Goal: Find contact information: Find contact information

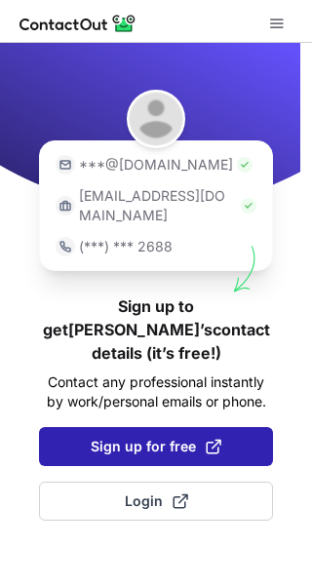
click at [182, 437] on span "Sign up for free" at bounding box center [156, 447] width 131 height 20
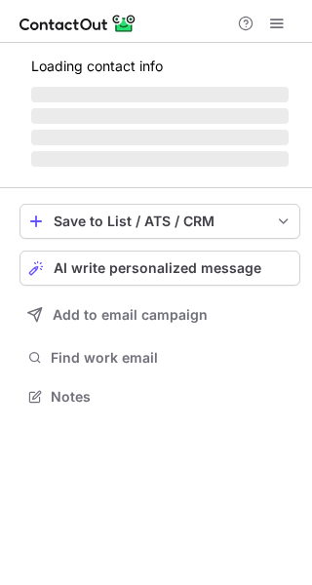
scroll to position [408, 312]
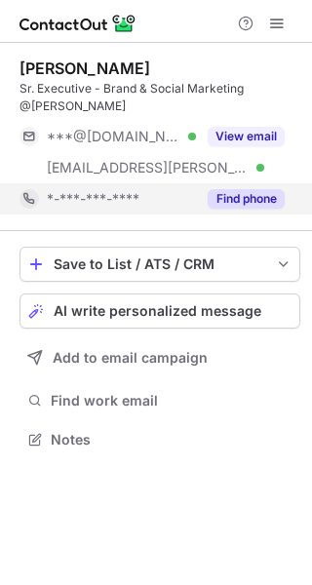
click at [247, 189] on button "Find phone" at bounding box center [246, 199] width 77 height 20
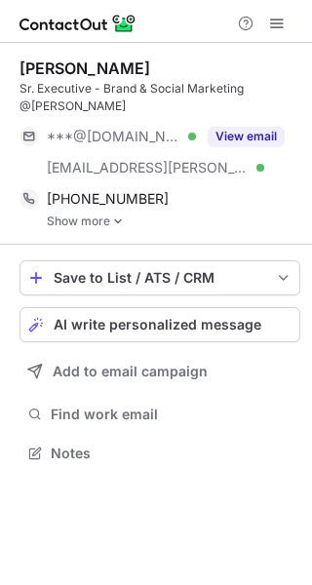
scroll to position [422, 312]
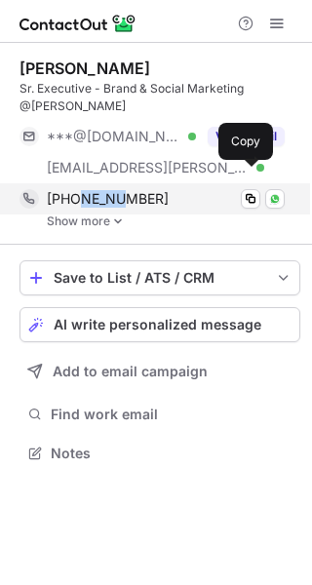
drag, startPoint x: 74, startPoint y: 181, endPoint x: 114, endPoint y: 181, distance: 40.0
click at [114, 190] on span "+919319613508" at bounding box center [108, 199] width 122 height 18
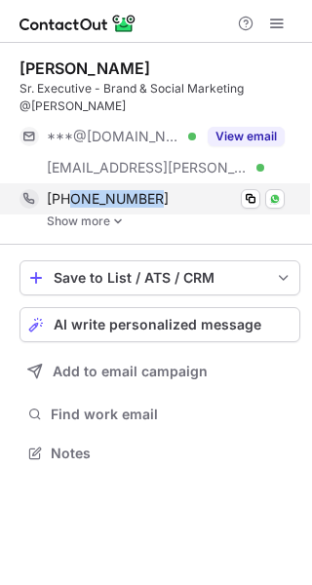
drag, startPoint x: 72, startPoint y: 181, endPoint x: 149, endPoint y: 184, distance: 77.1
click at [149, 190] on div "+919319613508" at bounding box center [166, 199] width 238 height 18
copy span "9319613508"
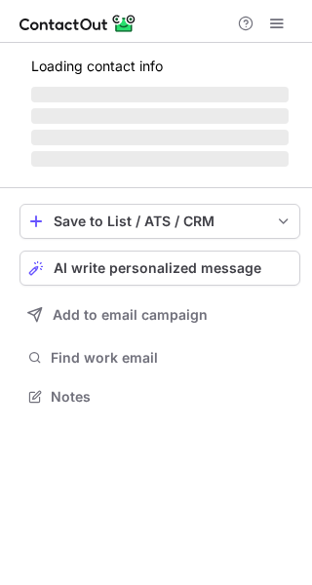
scroll to position [394, 312]
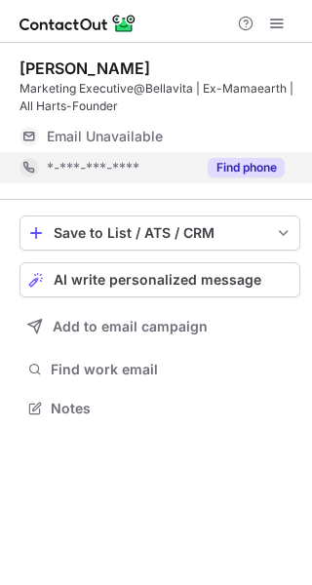
click at [250, 167] on button "Find phone" at bounding box center [246, 168] width 77 height 20
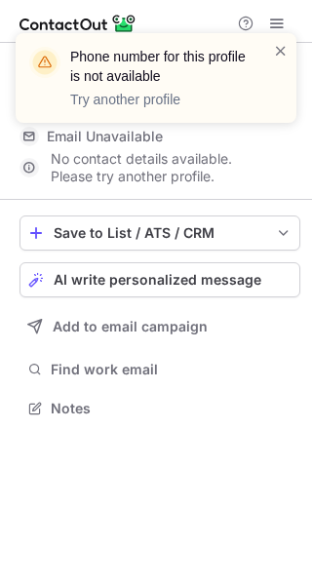
click at [280, 63] on div at bounding box center [281, 78] width 16 height 74
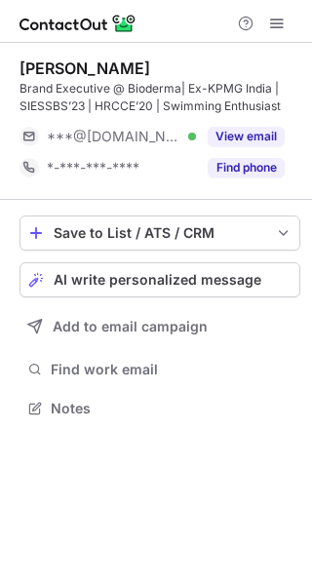
scroll to position [394, 312]
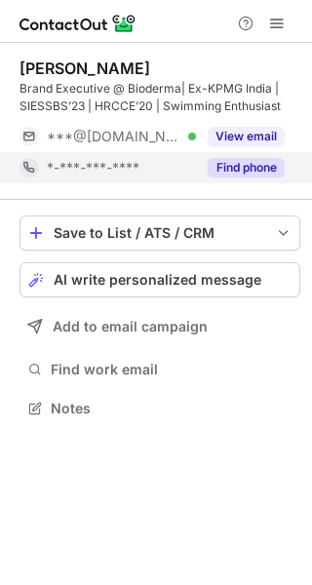
click at [247, 168] on button "Find phone" at bounding box center [246, 168] width 77 height 20
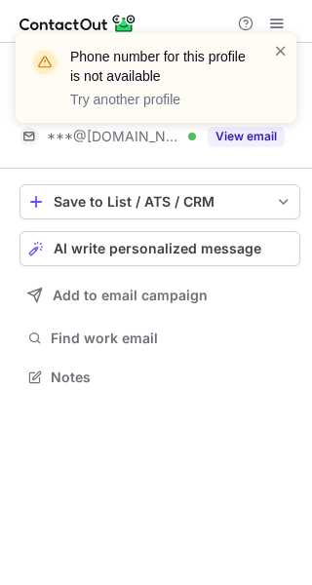
scroll to position [363, 312]
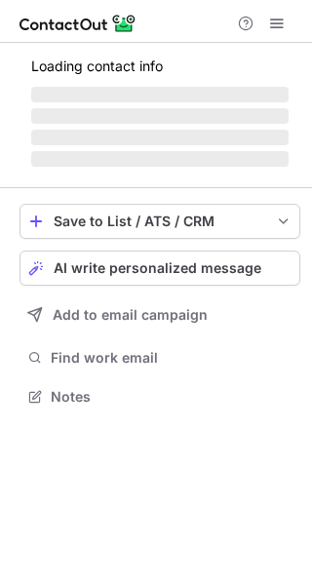
scroll to position [408, 312]
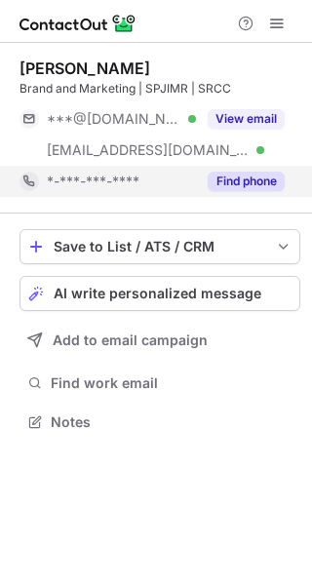
click at [212, 176] on button "Find phone" at bounding box center [246, 182] width 77 height 20
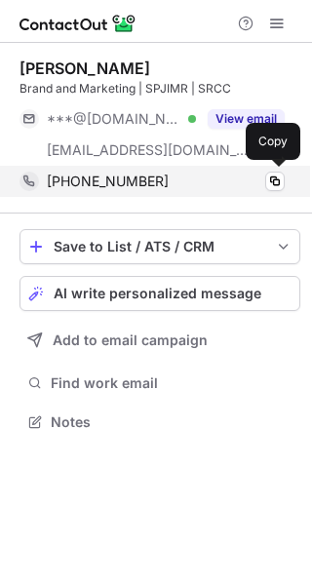
click at [75, 182] on span "[PHONE_NUMBER]" at bounding box center [108, 182] width 122 height 18
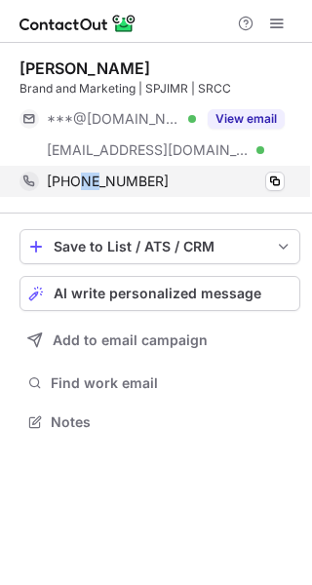
drag, startPoint x: 75, startPoint y: 182, endPoint x: 97, endPoint y: 183, distance: 21.5
click at [97, 183] on span "[PHONE_NUMBER]" at bounding box center [108, 182] width 122 height 18
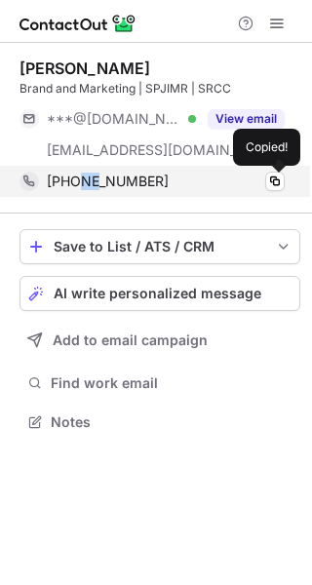
click at [97, 183] on span "[PHONE_NUMBER]" at bounding box center [108, 182] width 122 height 18
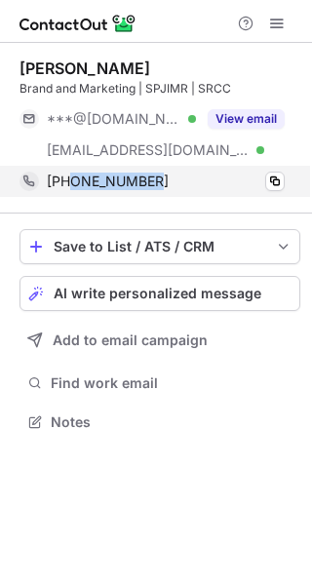
drag, startPoint x: 68, startPoint y: 182, endPoint x: 159, endPoint y: 179, distance: 90.8
click at [159, 179] on div "[PHONE_NUMBER]" at bounding box center [166, 182] width 238 height 18
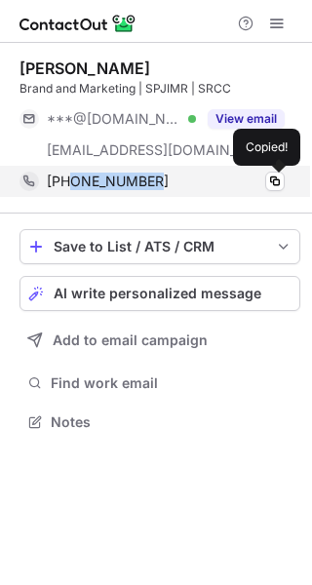
copy span "7506516505"
click at [159, 179] on div "[PHONE_NUMBER]" at bounding box center [166, 182] width 238 height 18
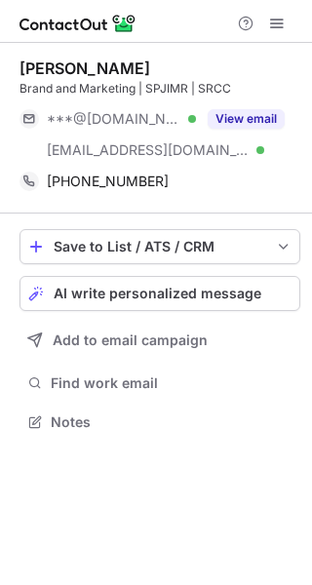
scroll to position [408, 312]
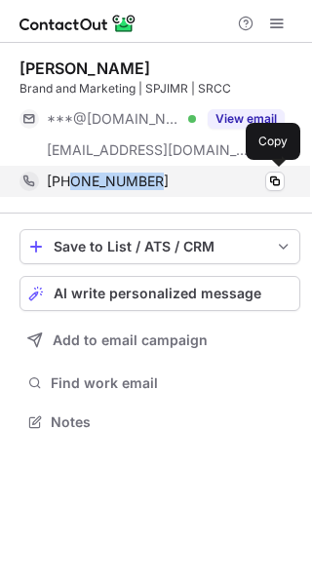
drag, startPoint x: 72, startPoint y: 180, endPoint x: 150, endPoint y: 183, distance: 78.2
click at [150, 183] on div "[PHONE_NUMBER]" at bounding box center [166, 182] width 238 height 18
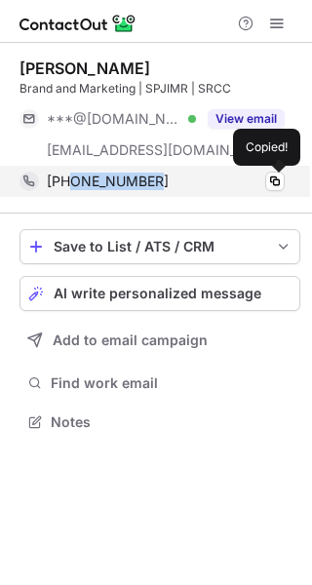
copy span "7506516505"
